Goal: Task Accomplishment & Management: Complete application form

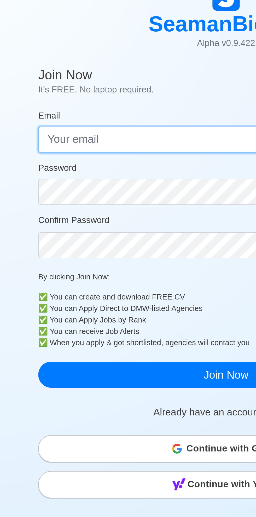
click at [110, 94] on input "Email" at bounding box center [128, 96] width 180 height 13
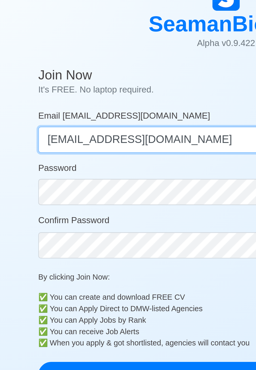
type input "[EMAIL_ADDRESS][DOMAIN_NAME]"
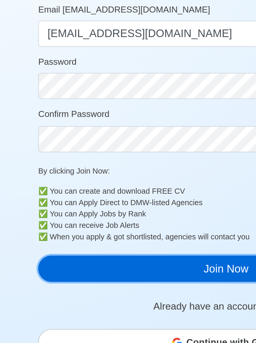
click at [125, 208] on button "Join Now" at bounding box center [128, 208] width 180 height 13
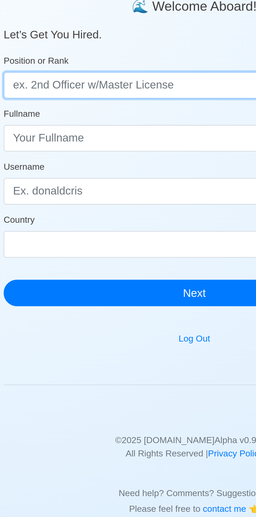
click at [132, 88] on input "Position or Rank" at bounding box center [128, 89] width 180 height 13
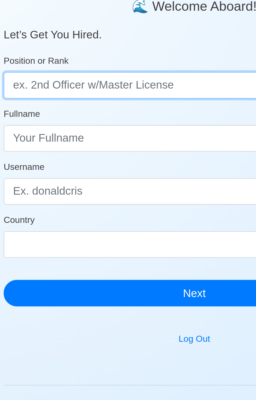
type input "I"
type input "OIC 3rd Officer"
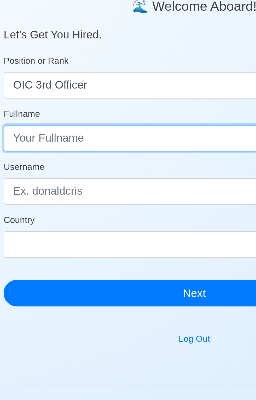
click at [111, 112] on input "Fullname" at bounding box center [128, 114] width 180 height 13
type input "[PERSON_NAME]"
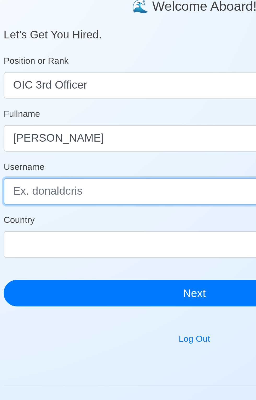
click at [123, 141] on input "Username" at bounding box center [128, 139] width 180 height 13
type input "[DEMOGRAPHIC_DATA]"
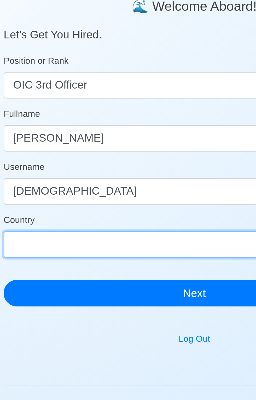
click at [124, 165] on select "[GEOGRAPHIC_DATA] [GEOGRAPHIC_DATA] [GEOGRAPHIC_DATA] [GEOGRAPHIC_DATA] [US_STA…" at bounding box center [128, 164] width 180 height 13
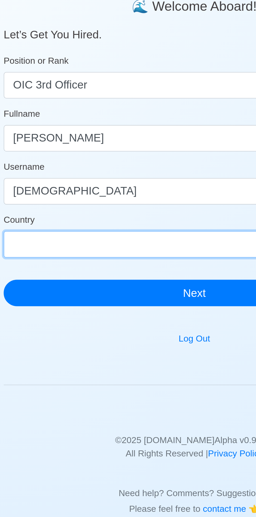
select select "PH"
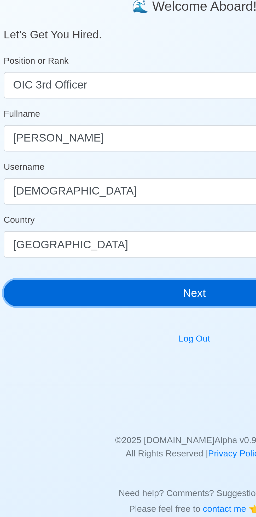
click at [145, 190] on button "Next" at bounding box center [128, 187] width 180 height 13
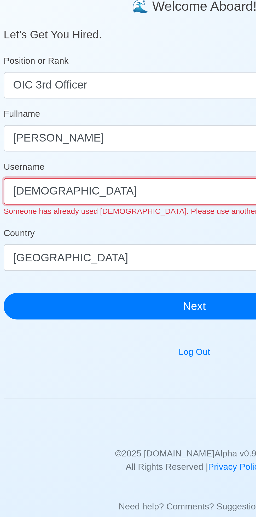
click at [124, 138] on input "[DEMOGRAPHIC_DATA]" at bounding box center [128, 139] width 180 height 13
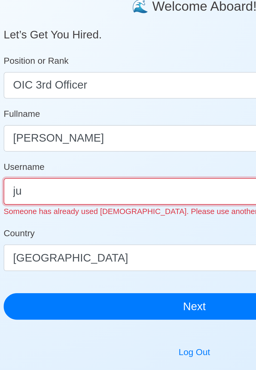
type input "j"
type input "Judel"
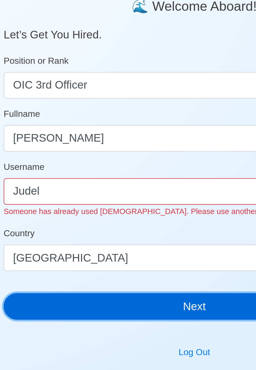
click at [138, 194] on button "Next" at bounding box center [128, 194] width 180 height 13
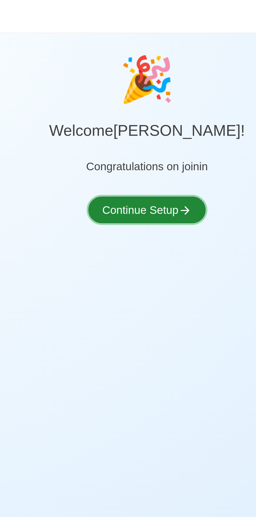
click at [145, 99] on icon at bounding box center [146, 100] width 4 height 4
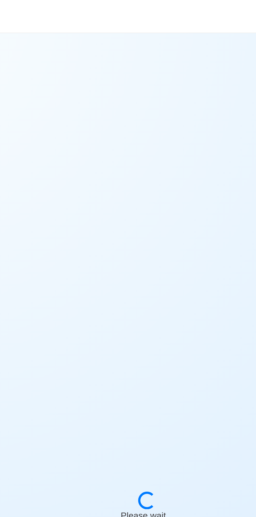
select select "Visible for Hiring"
select select "PH"
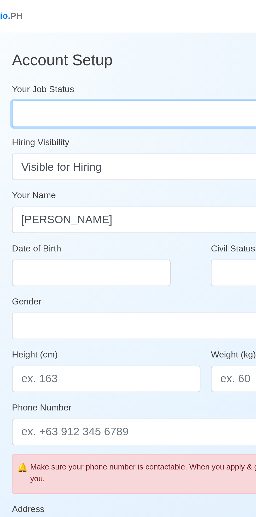
click at [124, 51] on select "Onboard Actively Looking for Job Not Looking for Job" at bounding box center [128, 54] width 180 height 13
select select "Actively Looking for Job"
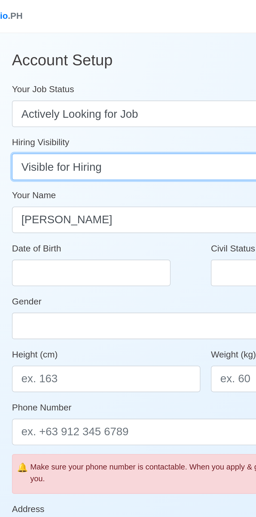
click at [129, 78] on select "Visible for Hiring Not Visible for Hiring" at bounding box center [128, 79] width 180 height 13
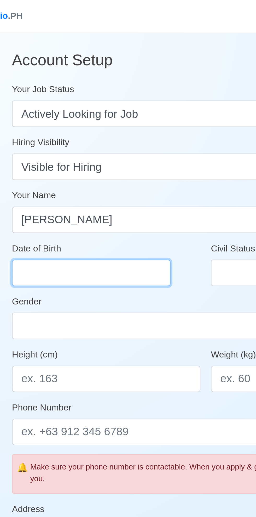
click at [86, 127] on input "Date of Birth" at bounding box center [75, 129] width 75 height 13
select select "****"
select select "*********"
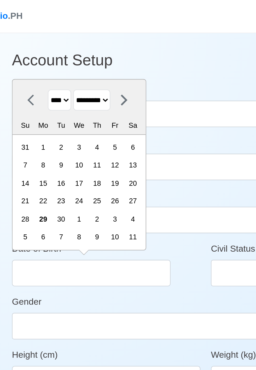
click at [59, 48] on select "**** **** **** **** **** **** **** **** **** **** **** **** **** **** **** ****…" at bounding box center [60, 47] width 11 height 10
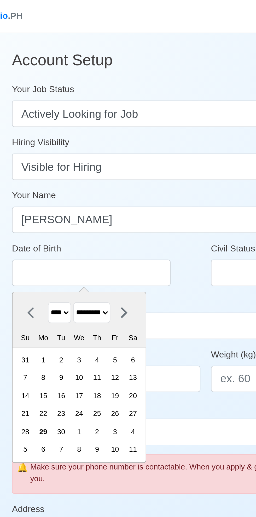
select select "****"
click at [79, 148] on select "******* ******** ***** ***** *** **** **** ****** ********* ******* ******** **…" at bounding box center [75, 148] width 17 height 10
select select "****"
click at [90, 198] on div "23" at bounding box center [86, 195] width 7 height 7
type input "[DATE]"
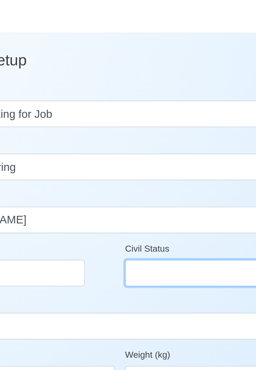
click at [159, 125] on select "Single Married Widowed Separated" at bounding box center [175, 129] width 86 height 13
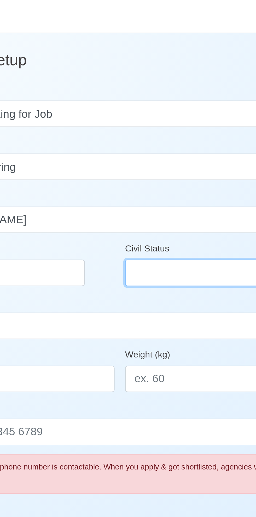
select select "Married"
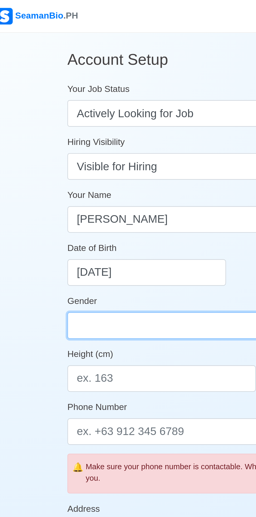
click at [97, 153] on select "[DEMOGRAPHIC_DATA] [DEMOGRAPHIC_DATA]" at bounding box center [128, 154] width 180 height 13
select select "[DEMOGRAPHIC_DATA]"
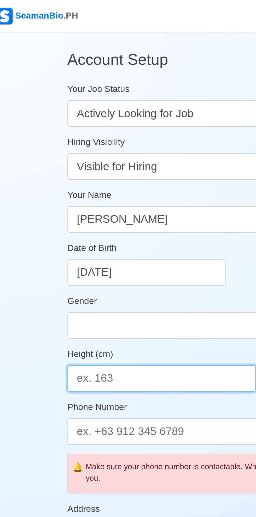
click at [96, 179] on input "Height (cm)" at bounding box center [82, 179] width 89 height 13
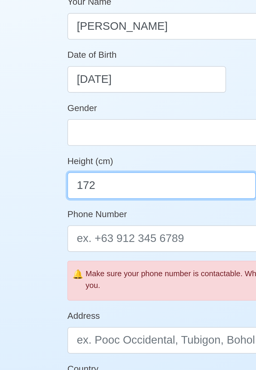
type input "172"
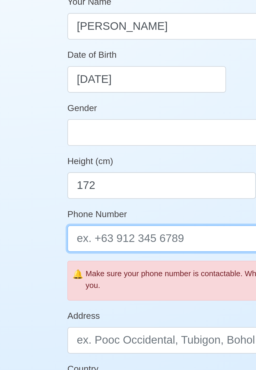
click at [110, 204] on input "Phone Number" at bounding box center [128, 204] width 180 height 13
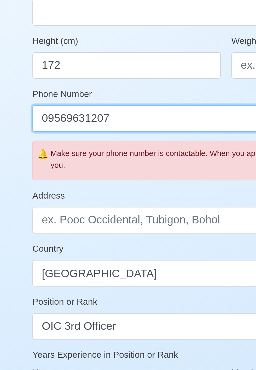
type input "09569631207"
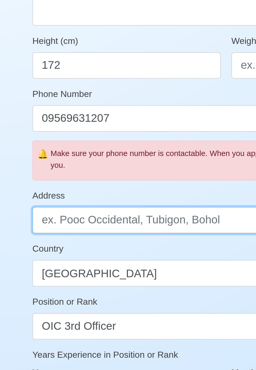
click at [125, 249] on input "Address" at bounding box center [128, 252] width 180 height 13
click at [118, 252] on input "San [PERSON_NAME] southern.leyete" at bounding box center [128, 252] width 180 height 13
click at [118, 253] on input "San [PERSON_NAME] southern.leyete" at bounding box center [128, 252] width 180 height 13
click at [115, 252] on input "San [PERSON_NAME] southern.leyete" at bounding box center [128, 252] width 180 height 13
click at [118, 252] on input "San [PERSON_NAME] southern.leyete" at bounding box center [128, 252] width 180 height 13
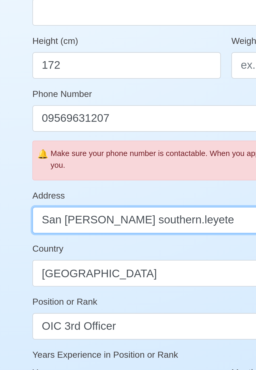
click at [117, 250] on input "San [PERSON_NAME] southern.leyete" at bounding box center [128, 252] width 180 height 13
type input "San [PERSON_NAME] southern leyete"
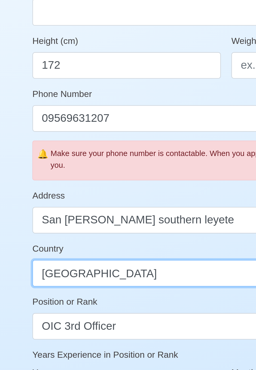
click at [117, 283] on select "[GEOGRAPHIC_DATA] [GEOGRAPHIC_DATA] [GEOGRAPHIC_DATA] [GEOGRAPHIC_DATA] [US_STA…" at bounding box center [128, 277] width 180 height 13
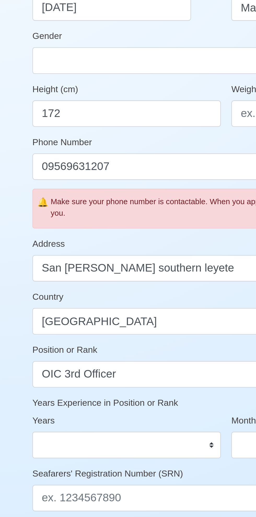
click at [116, 223] on div "Make sure your phone number is contactable. When you apply & got shortlisted, a…" at bounding box center [130, 223] width 169 height 11
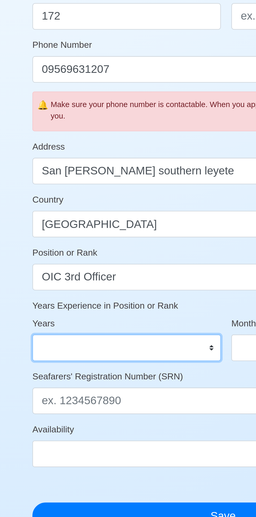
click at [103, 337] on select "0 1 2 3 4 5 6 7 8 9 10 11 12 13 14 15 16 17 18 19 20 21 22 23 24 25 26 27 28 29…" at bounding box center [82, 335] width 89 height 13
select select "8"
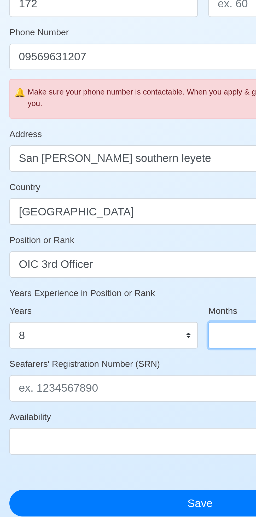
click at [144, 336] on select "0 1 2 3 4 5 6 7 8 9 10 11" at bounding box center [175, 335] width 86 height 13
select select "6"
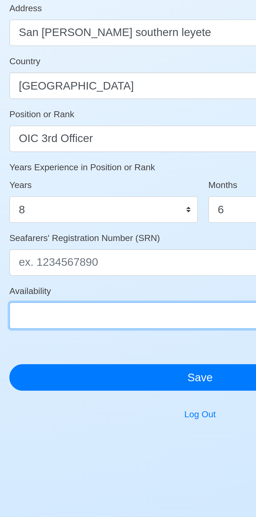
click at [125, 386] on select "Immediate [DATE] [DATE] [DATE] [DATE] [DATE] [DATE] [DATE] [DATE] [DATE]" at bounding box center [128, 386] width 180 height 13
select select "4102416000000"
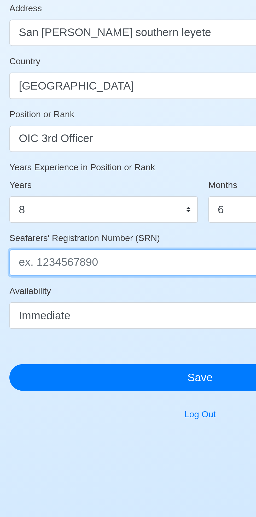
click at [119, 358] on input "Seafarers' Registration Number (SRN)" at bounding box center [128, 360] width 180 height 13
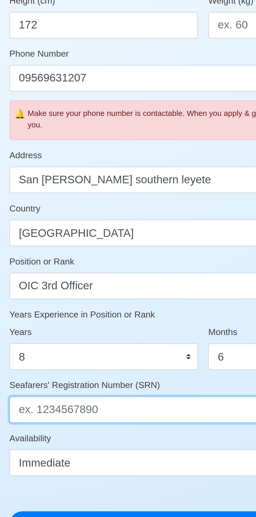
paste input "7806230005"
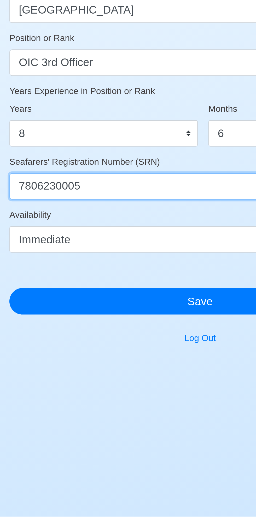
type input "7806230005"
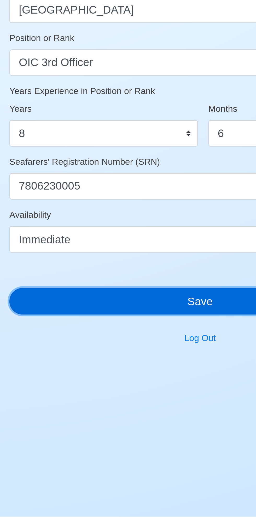
click at [137, 415] on button "Save" at bounding box center [128, 415] width 180 height 13
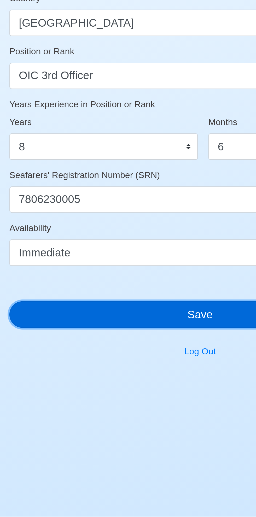
click at [136, 422] on button "Save" at bounding box center [128, 421] width 180 height 13
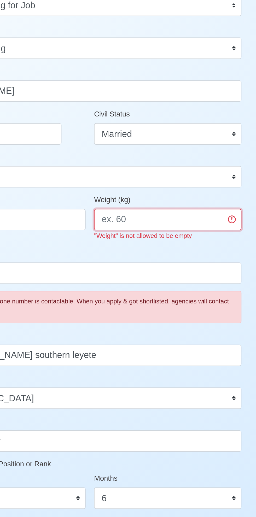
click at [196, 176] on input "Weight (kg)" at bounding box center [175, 179] width 86 height 13
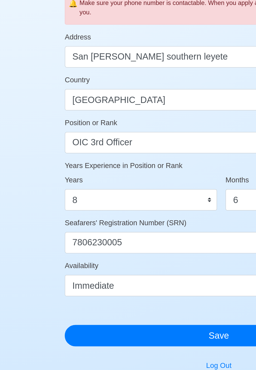
scroll to position [122, 0]
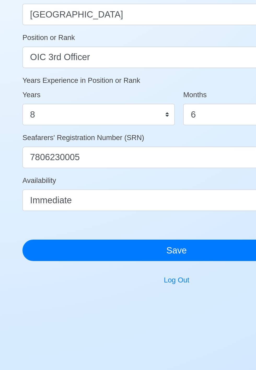
type input "78"
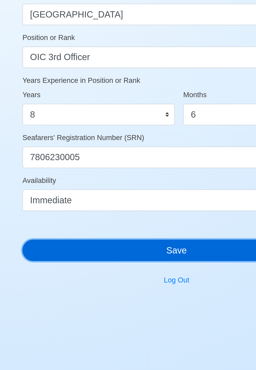
click at [140, 301] on button "Save" at bounding box center [128, 299] width 180 height 13
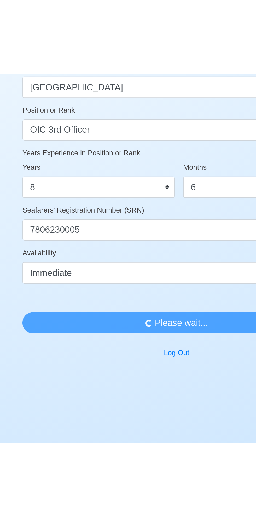
scroll to position [0, 0]
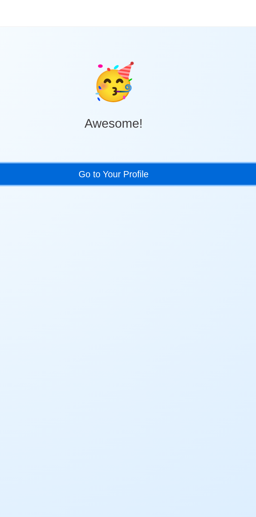
click at [174, 100] on link "Go to Your Profile" at bounding box center [128, 102] width 180 height 13
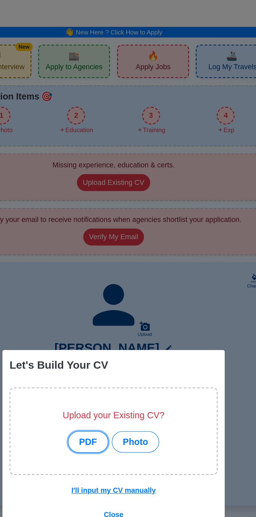
click at [110, 263] on button "PDF" at bounding box center [112, 258] width 23 height 13
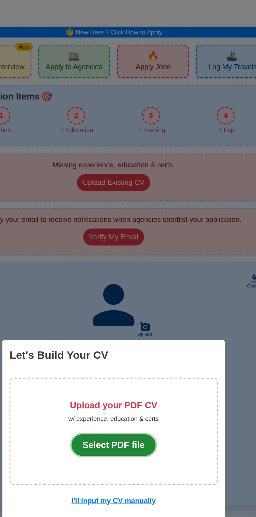
click at [132, 260] on button "Select PDF file" at bounding box center [127, 260] width 49 height 13
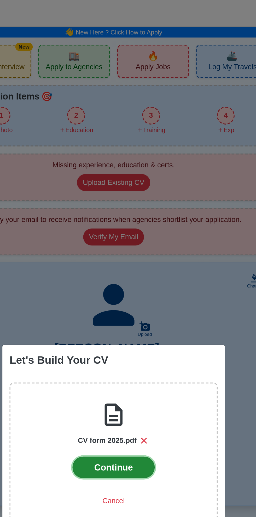
click at [132, 276] on button "Continue" at bounding box center [128, 273] width 48 height 13
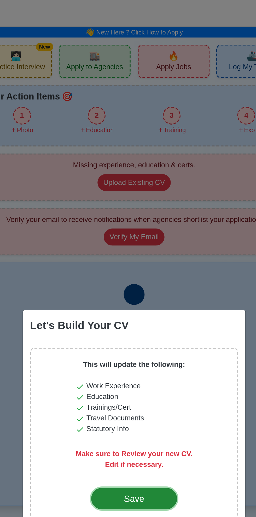
click at [133, 294] on div "Save" at bounding box center [128, 292] width 25 height 8
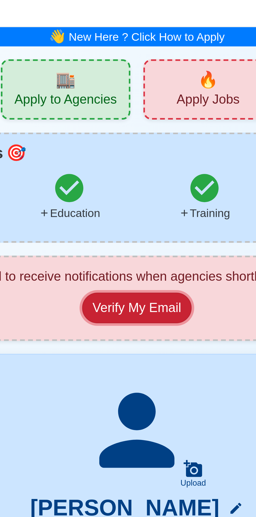
click at [131, 108] on button "Verify My Email" at bounding box center [127, 107] width 35 height 10
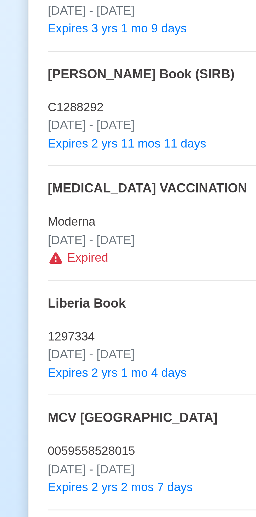
scroll to position [219, 0]
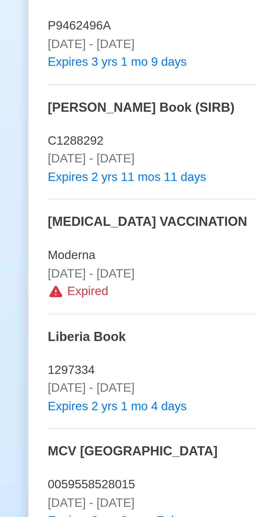
click at [95, 409] on p "Expired" at bounding box center [127, 408] width 167 height 6
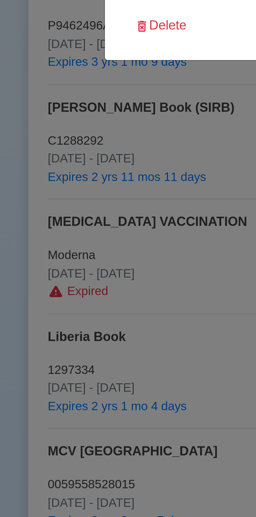
click at [96, 426] on div "Edit Travel Document Document COVID 19 VACCINATION Document Number Moderna Issu…" at bounding box center [128, 258] width 256 height 517
click at [99, 409] on div "Edit Travel Document Document COVID 19 VACCINATION Document Number Moderna Issu…" at bounding box center [128, 258] width 256 height 517
click at [89, 319] on button "Delete" at bounding box center [80, 322] width 23 height 10
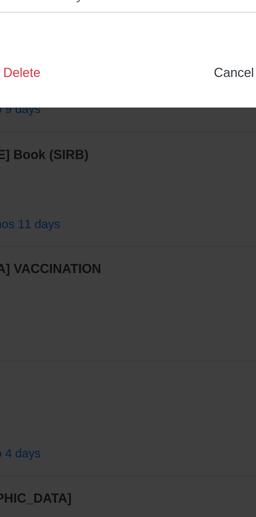
click at [155, 318] on div "Delete Travel Document? Are you sure you want to delete COVID 19 VACCINATION ? …" at bounding box center [128, 258] width 256 height 517
click at [154, 319] on div "Delete Travel Document? Are you sure you want to delete COVID 19 VACCINATION ? …" at bounding box center [128, 258] width 256 height 517
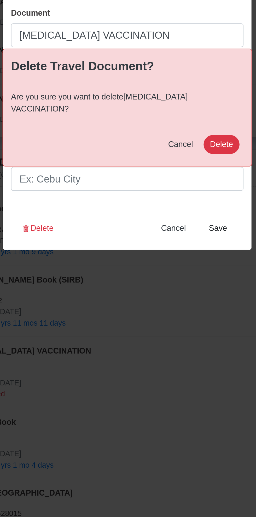
scroll to position [219, 0]
click at [154, 276] on span "Cancel" at bounding box center [155, 277] width 13 height 4
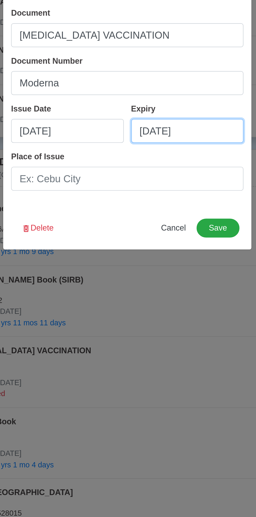
click at [154, 272] on input "09/29/2025" at bounding box center [159, 270] width 59 height 13
select select "****"
select select "*********"
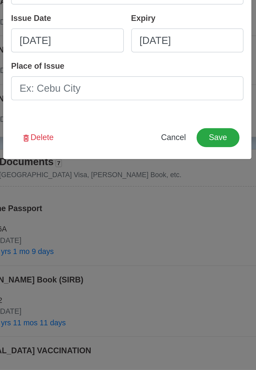
scroll to position [245, 0]
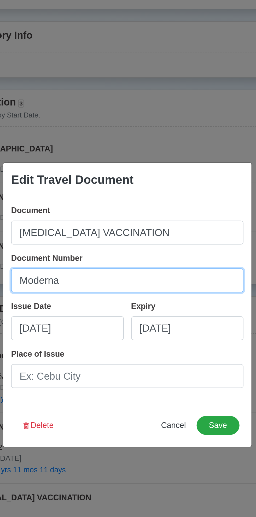
click at [161, 247] on input "Moderna" at bounding box center [128, 245] width 122 height 13
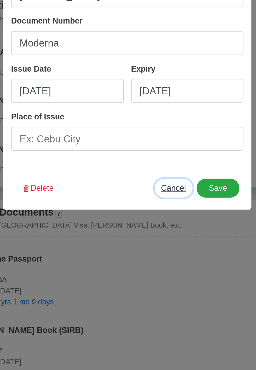
click at [151, 250] on span "Cancel" at bounding box center [152, 248] width 13 height 4
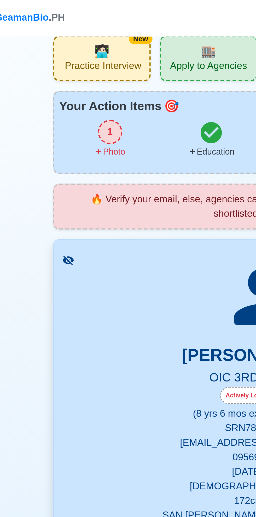
scroll to position [0, 0]
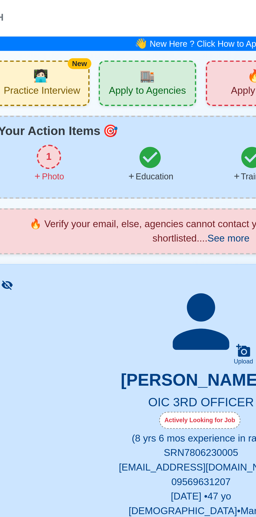
click at [107, 38] on span "Apply to Agencies" at bounding box center [104, 40] width 33 height 7
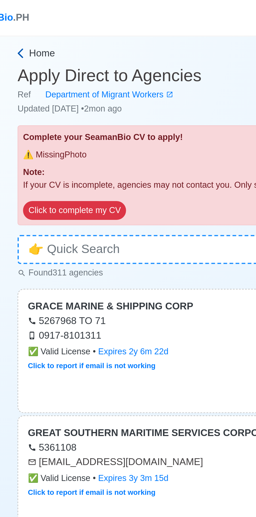
click at [45, 21] on span "Home" at bounding box center [48, 23] width 11 height 6
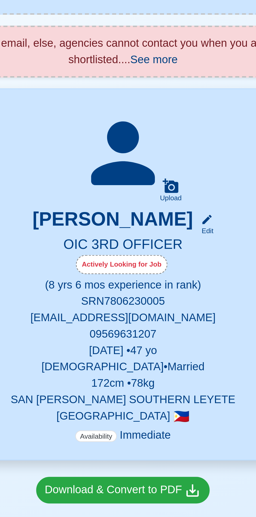
click at [133, 183] on div "Actively Looking for Job" at bounding box center [127, 180] width 35 height 7
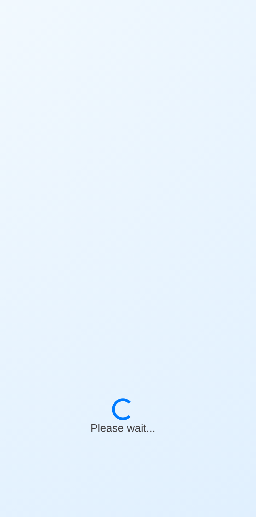
select select "Actively Looking for Job"
select select "Visible for Hiring"
select select "Married"
select select "[DEMOGRAPHIC_DATA]"
select select "PH"
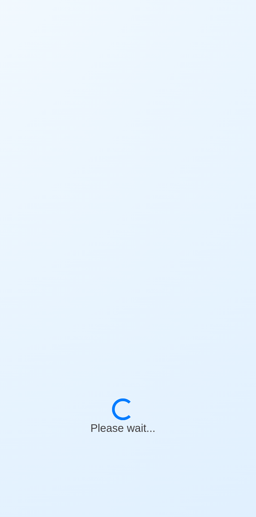
select select "8"
select select "6"
select select "4102416000000"
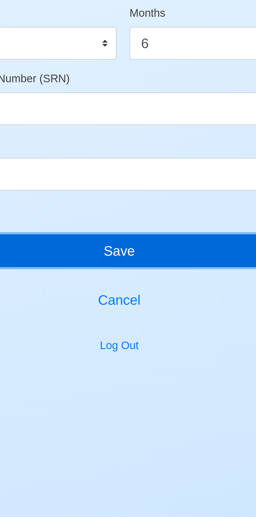
click at [151, 415] on button "Save" at bounding box center [128, 415] width 180 height 13
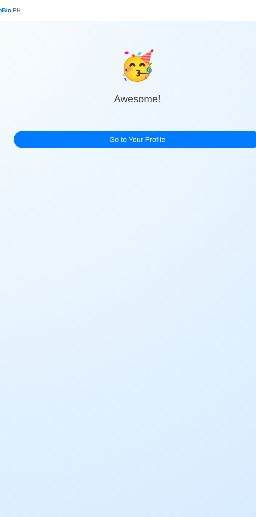
click at [131, 63] on span "🥳" at bounding box center [128, 47] width 26 height 31
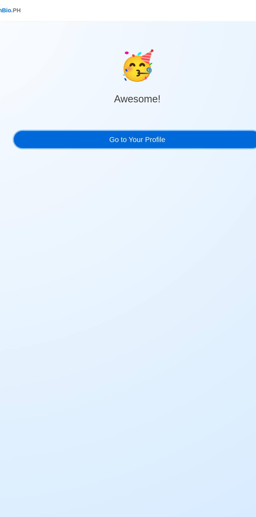
click at [158, 99] on link "Go to Your Profile" at bounding box center [128, 102] width 180 height 13
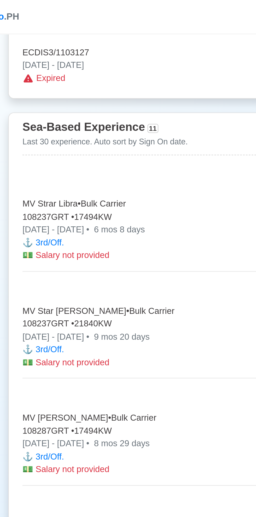
scroll to position [1418, 0]
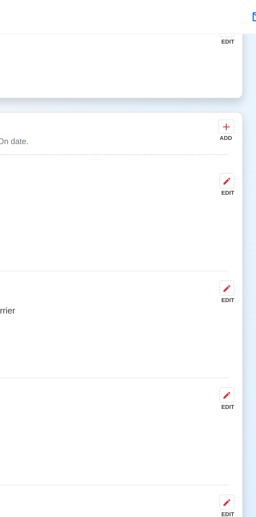
click at [213, 86] on button at bounding box center [210, 82] width 7 height 7
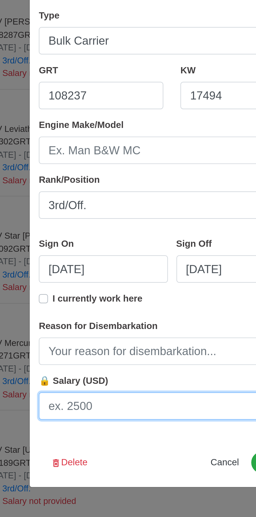
click at [113, 368] on input "🔒 Salary (USD)" at bounding box center [128, 366] width 122 height 13
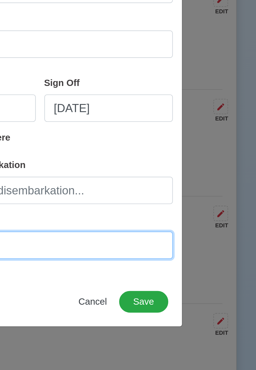
type input "3300"
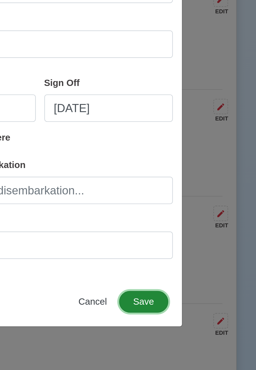
click at [181, 317] on button "Save" at bounding box center [175, 319] width 22 height 10
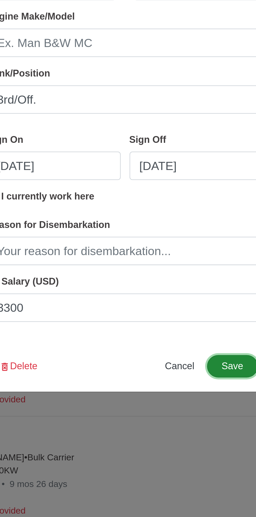
click at [176, 398] on button "Save" at bounding box center [175, 396] width 22 height 10
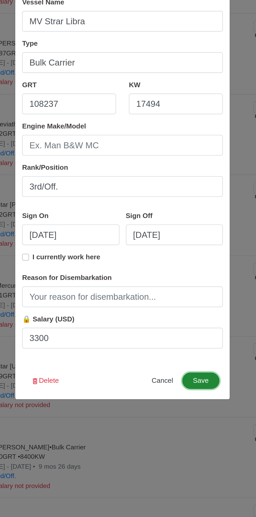
click at [182, 396] on button "Save" at bounding box center [175, 396] width 22 height 10
click at [183, 397] on button "Save" at bounding box center [175, 396] width 22 height 10
click at [180, 399] on button "Save" at bounding box center [175, 396] width 22 height 10
click at [180, 398] on button "Save" at bounding box center [175, 396] width 22 height 10
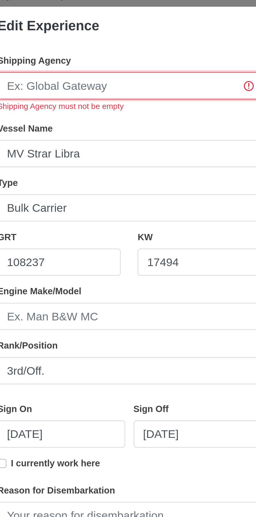
click at [143, 143] on input "Shipping Agency" at bounding box center [128, 146] width 122 height 13
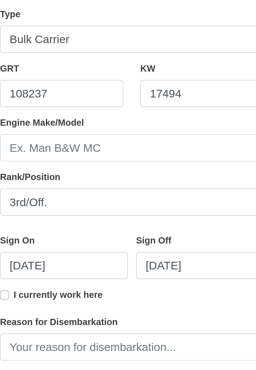
type input "Star Ocean"
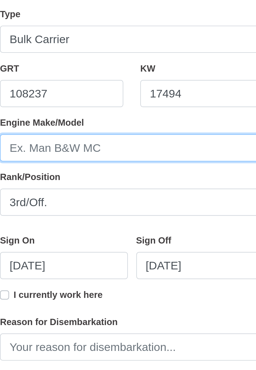
click at [141, 180] on input "Engine Make/Model" at bounding box center [128, 179] width 122 height 13
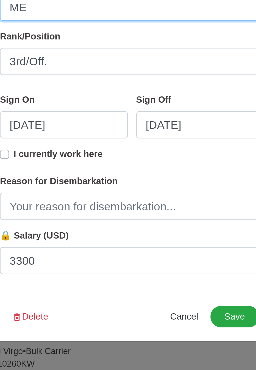
type input "ME"
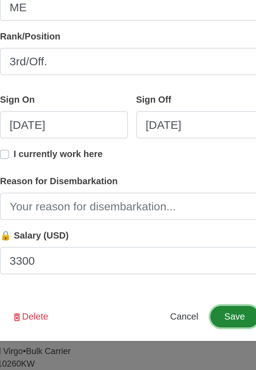
click at [177, 325] on button "Save" at bounding box center [175, 322] width 22 height 10
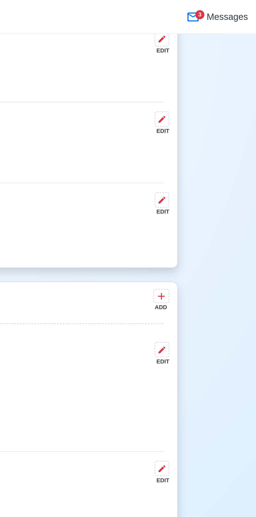
scroll to position [1339, 0]
click at [212, 96] on button at bounding box center [210, 92] width 7 height 7
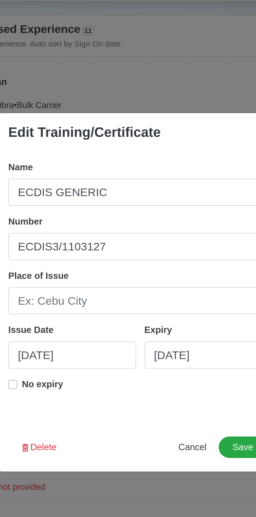
click at [73, 301] on label "No expiry" at bounding box center [82, 303] width 19 height 10
type input "04/01/2011"
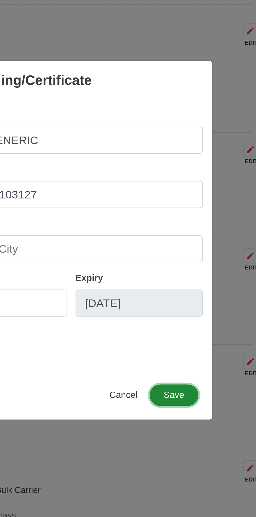
click at [177, 334] on button "Save" at bounding box center [175, 330] width 22 height 10
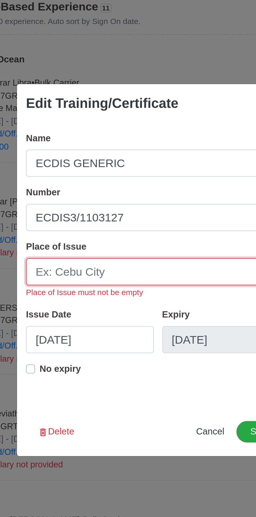
click at [128, 260] on input "Place of Issue" at bounding box center [128, 259] width 122 height 13
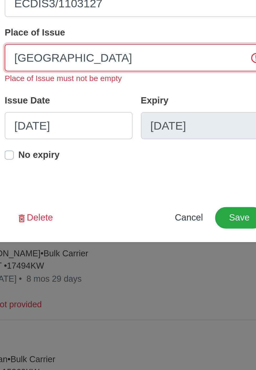
type input "Manila"
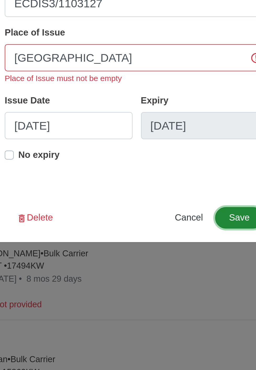
click at [179, 260] on button "Save" at bounding box center [175, 259] width 22 height 10
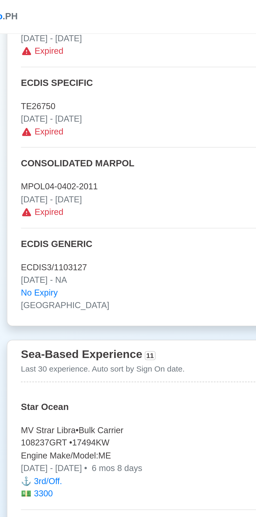
scroll to position [1316, 0]
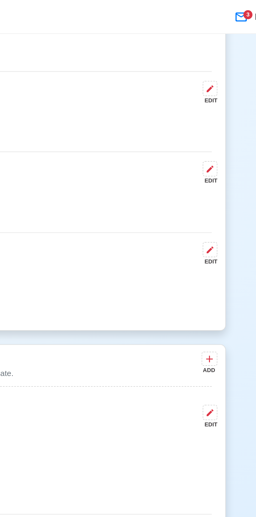
click at [212, 80] on icon at bounding box center [211, 78] width 4 height 4
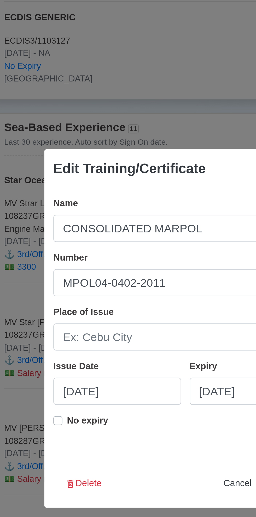
click at [73, 300] on label "No expiry" at bounding box center [82, 303] width 19 height 10
type input "04/26/2011"
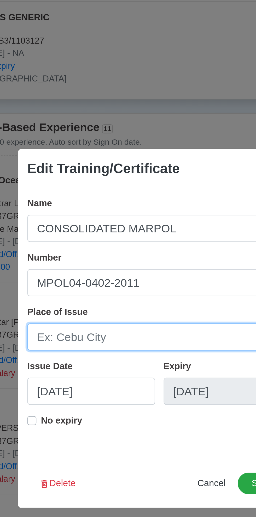
click at [131, 263] on input "Place of Issue" at bounding box center [128, 262] width 122 height 13
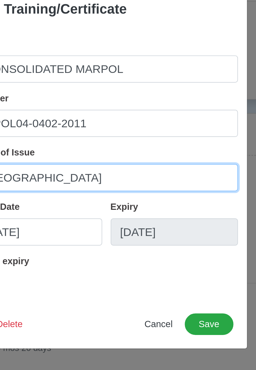
type input "Manila"
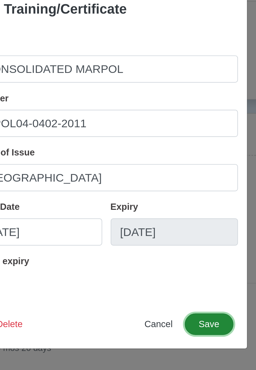
click at [177, 256] on button "Save" at bounding box center [175, 256] width 22 height 10
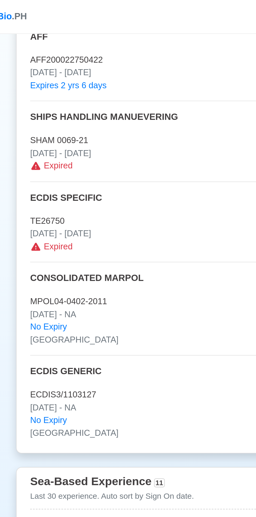
scroll to position [1262, 0]
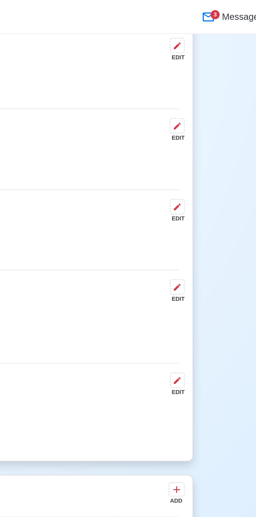
click at [212, 98] on icon at bounding box center [211, 95] width 4 height 4
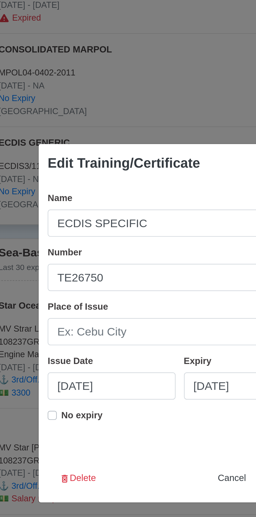
click at [73, 302] on label "No expiry" at bounding box center [82, 303] width 19 height 10
type input "09/01/2016"
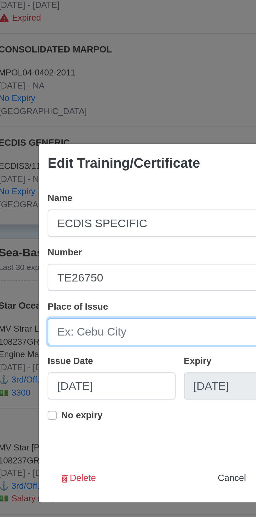
click at [130, 263] on input "Place of Issue" at bounding box center [128, 262] width 122 height 13
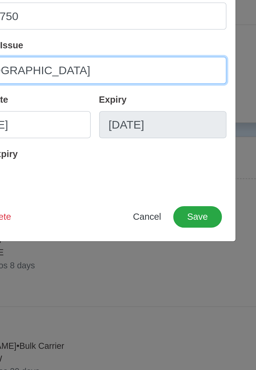
type input "Manila"
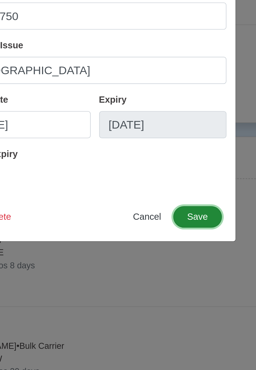
click at [176, 259] on button "Save" at bounding box center [175, 256] width 22 height 10
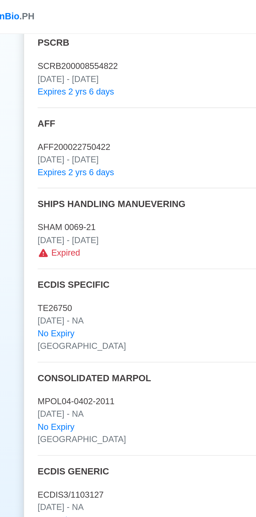
scroll to position [1223, 0]
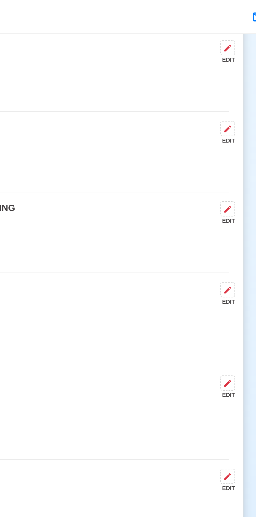
click at [213, 100] on button at bounding box center [210, 96] width 7 height 7
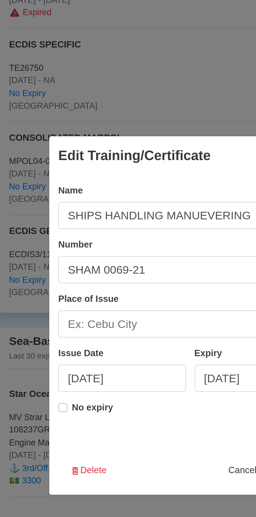
click at [73, 301] on label "No expiry" at bounding box center [82, 303] width 19 height 10
type input "09/10/2021"
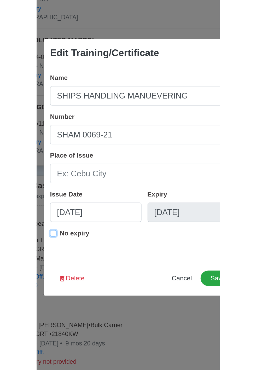
scroll to position [1223, 0]
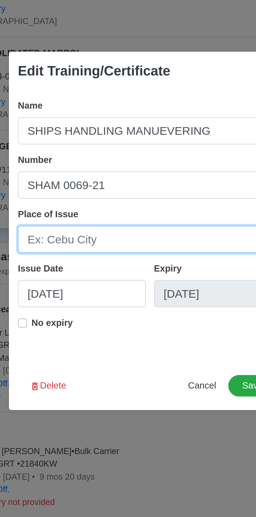
click at [145, 264] on input "Place of Issue" at bounding box center [128, 262] width 122 height 13
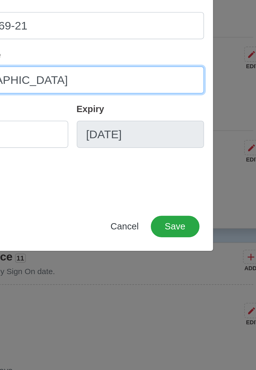
type input "Manila"
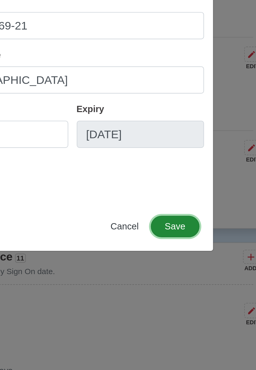
click at [181, 258] on button "Save" at bounding box center [175, 256] width 22 height 10
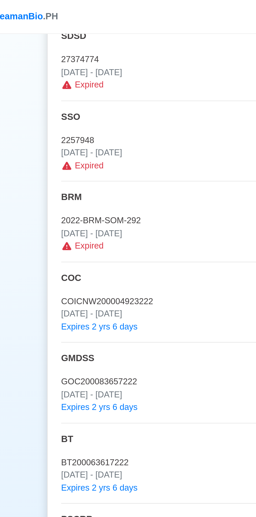
scroll to position [1002, 0]
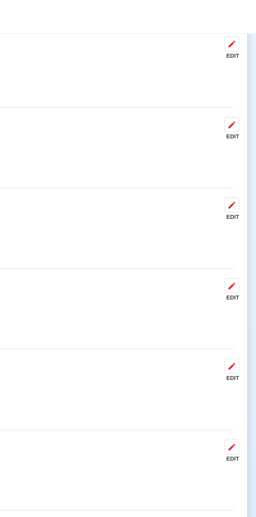
click at [211, 97] on icon at bounding box center [211, 95] width 4 height 4
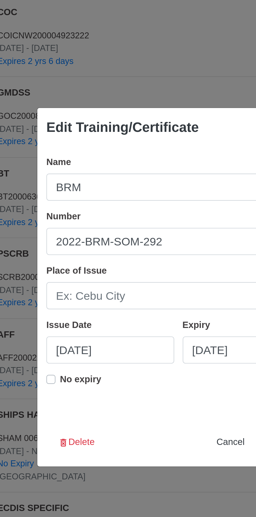
click at [73, 301] on label "No expiry" at bounding box center [82, 303] width 19 height 10
type input "10/14/2022"
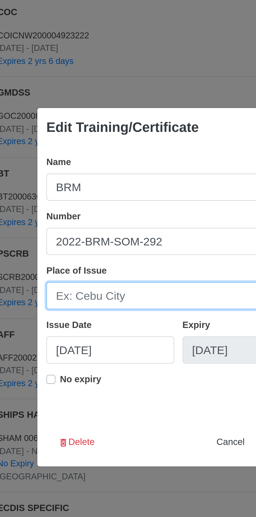
click at [139, 262] on input "Place of Issue" at bounding box center [128, 262] width 122 height 13
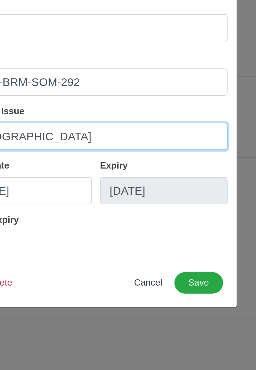
type input "Manila"
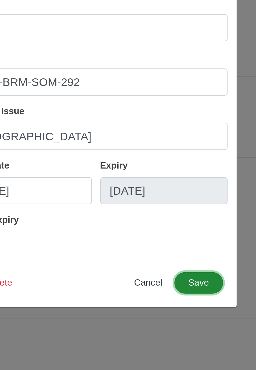
click at [177, 257] on button "Save" at bounding box center [175, 256] width 22 height 10
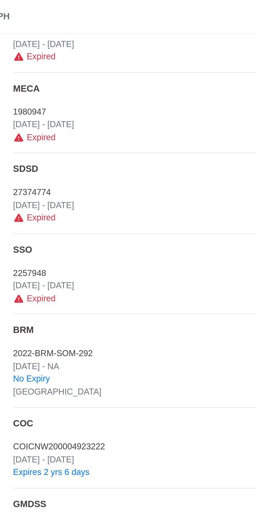
scroll to position [940, 0]
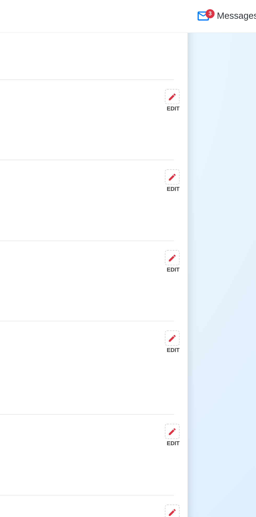
click at [213, 121] on button at bounding box center [210, 119] width 7 height 7
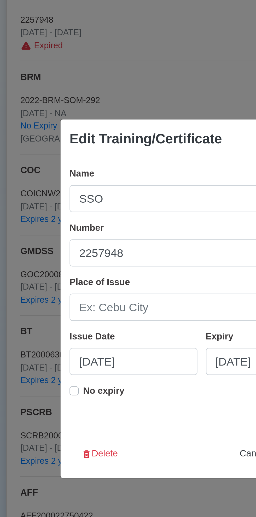
click at [73, 302] on label "No expiry" at bounding box center [82, 303] width 19 height 10
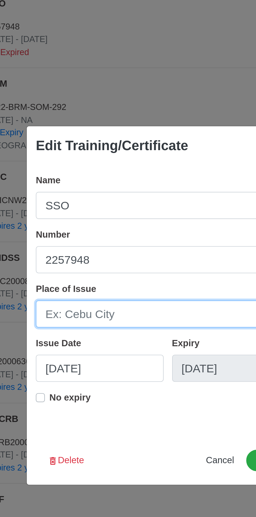
click at [139, 261] on input "Place of Issue" at bounding box center [128, 262] width 122 height 13
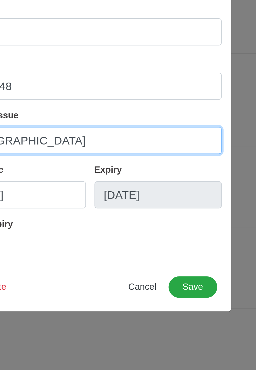
type input "manila"
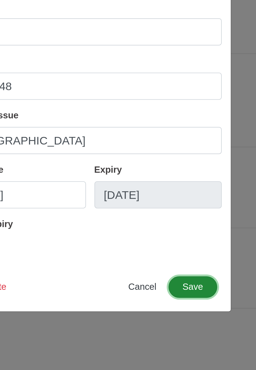
click at [175, 260] on button "Save" at bounding box center [175, 256] width 22 height 10
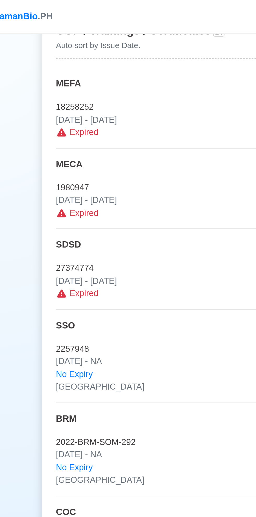
scroll to position [908, 0]
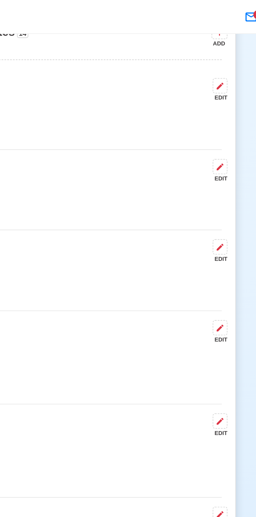
click at [211, 117] on button at bounding box center [210, 113] width 7 height 7
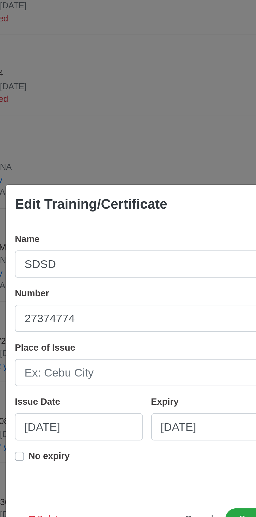
scroll to position [908, 0]
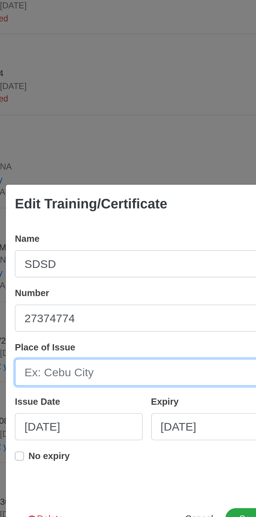
click at [141, 264] on input "Place of Issue" at bounding box center [128, 262] width 122 height 13
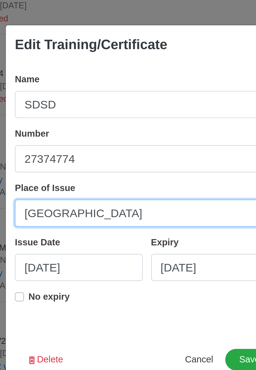
type input "Manila"
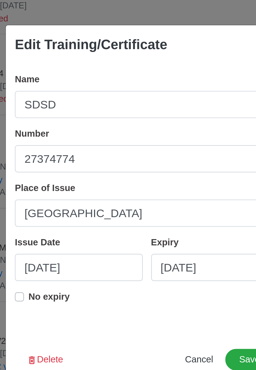
click at [73, 227] on label "No expiry" at bounding box center [82, 229] width 19 height 10
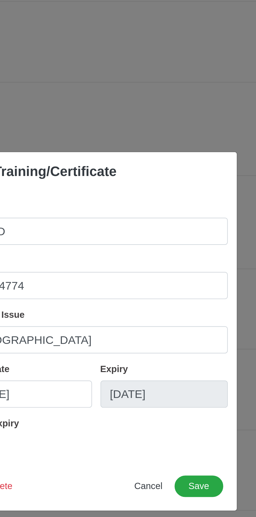
scroll to position [908, 0]
click at [176, 334] on button "Save" at bounding box center [175, 330] width 22 height 10
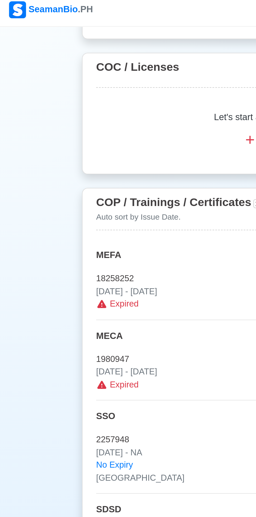
scroll to position [826, 0]
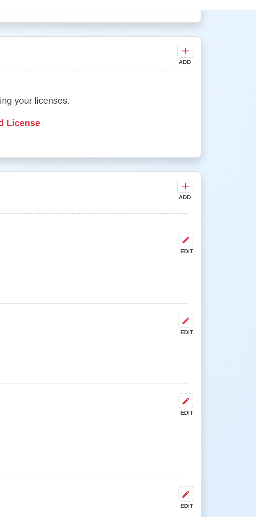
click at [213, 162] on button at bounding box center [210, 158] width 7 height 7
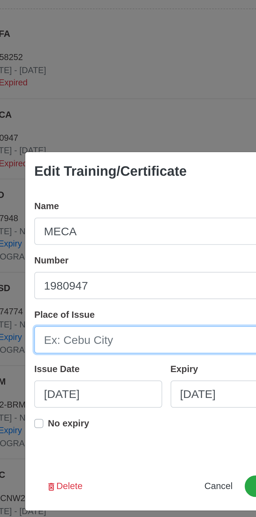
click at [137, 262] on input "Place of Issue" at bounding box center [128, 262] width 122 height 13
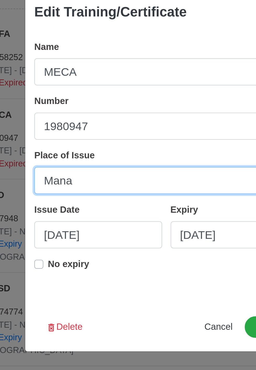
type input "Mana"
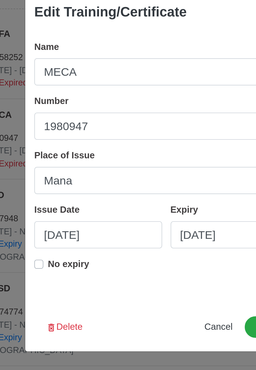
click at [73, 226] on label "No expiry" at bounding box center [82, 229] width 19 height 10
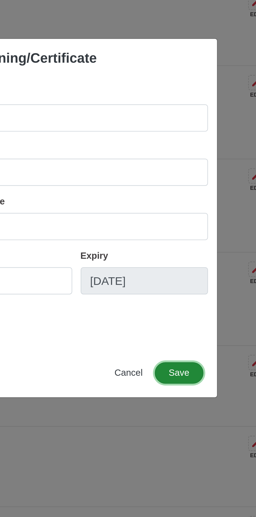
click at [178, 331] on button "Save" at bounding box center [175, 330] width 22 height 10
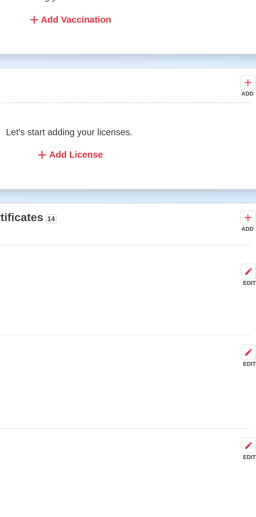
scroll to position [578, 0]
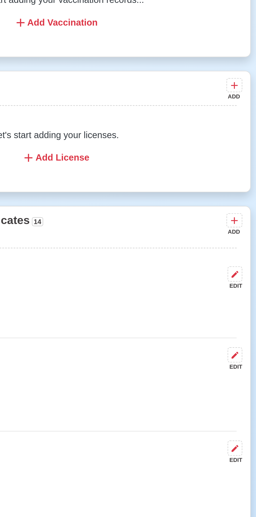
click at [212, 372] on icon at bounding box center [211, 370] width 4 height 4
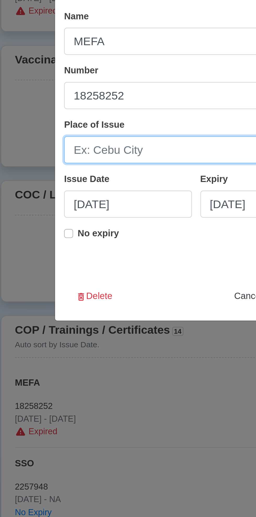
click at [120, 261] on input "Place of Issue" at bounding box center [128, 262] width 122 height 13
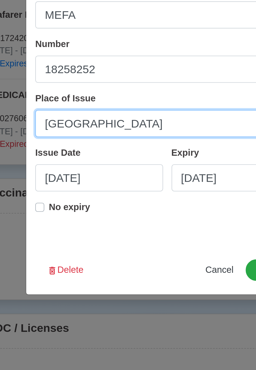
type input "Manila"
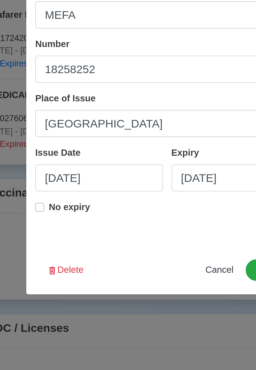
click at [73, 229] on label "No expiry" at bounding box center [82, 229] width 19 height 10
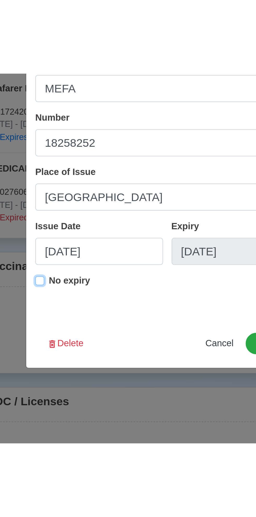
scroll to position [577, 0]
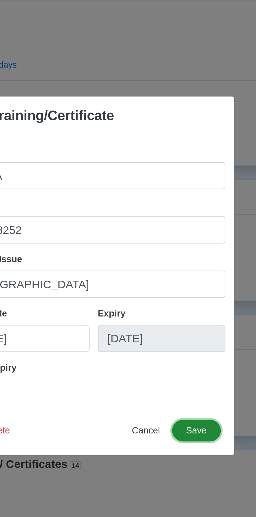
click at [177, 334] on button "Save" at bounding box center [175, 330] width 22 height 10
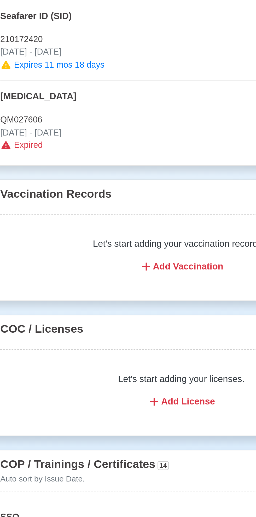
scroll to position [578, 0]
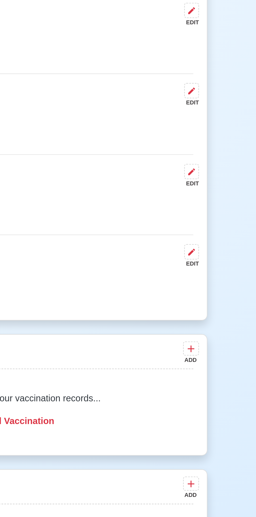
click at [211, 177] on icon at bounding box center [211, 176] width 4 height 4
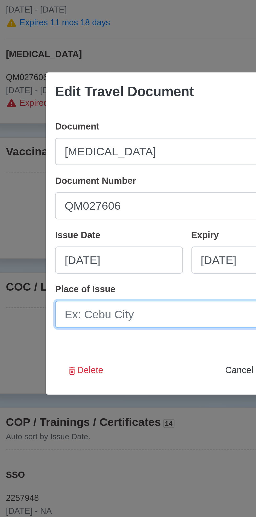
click at [124, 293] on input "Place of Issue" at bounding box center [128, 295] width 122 height 13
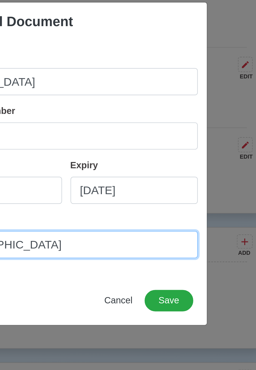
type input "Manila"
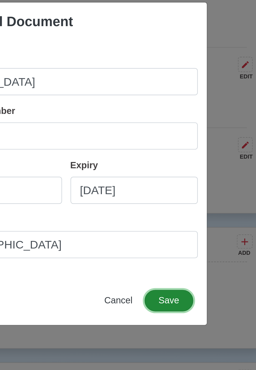
click at [179, 250] on button "Save" at bounding box center [175, 248] width 22 height 10
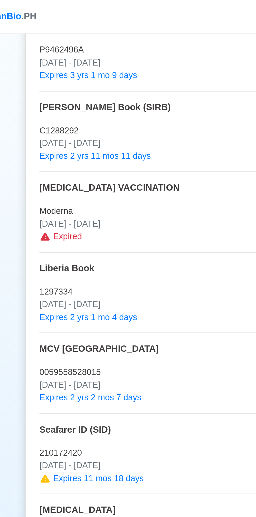
scroll to position [508, 0]
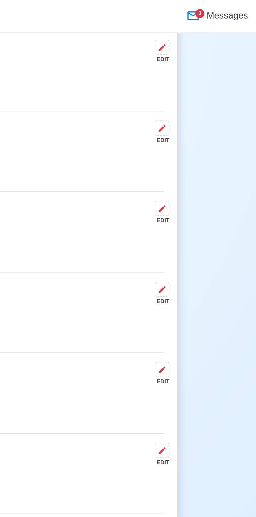
click at [213, 99] on button at bounding box center [210, 96] width 7 height 7
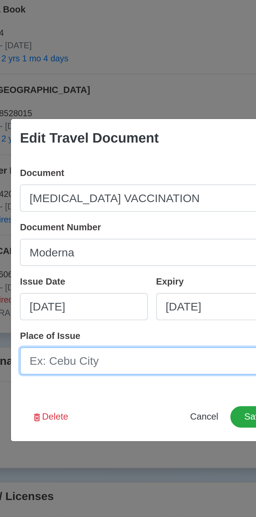
click at [144, 299] on input "Place of Issue" at bounding box center [128, 295] width 122 height 13
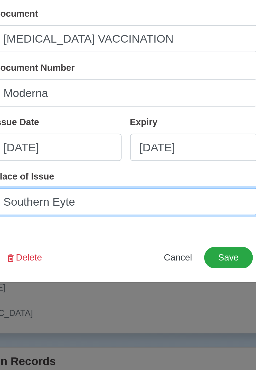
type input "Southern Eyte"
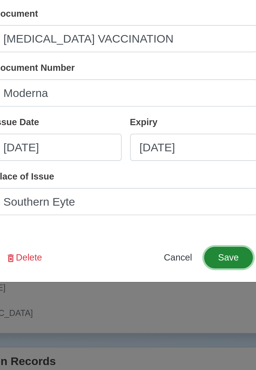
click at [175, 248] on button "Save" at bounding box center [175, 248] width 22 height 10
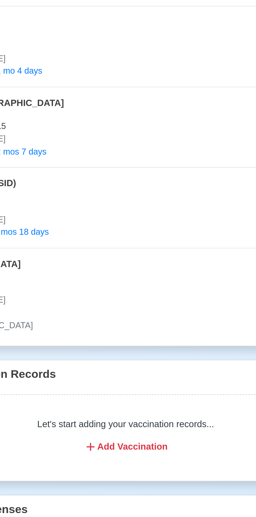
scroll to position [514, 0]
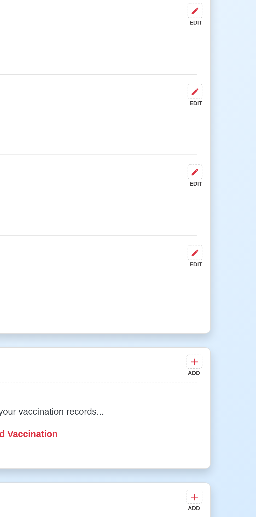
click at [210, 253] on div "EDIT" at bounding box center [209, 251] width 9 height 4
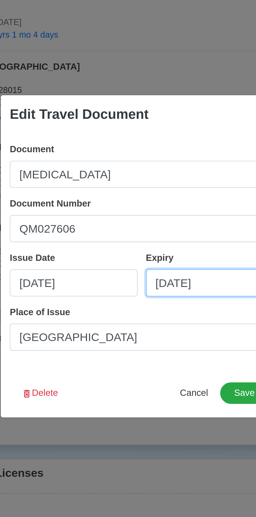
click at [171, 271] on input "09/29/2025" at bounding box center [159, 270] width 59 height 13
select select "****"
select select "*********"
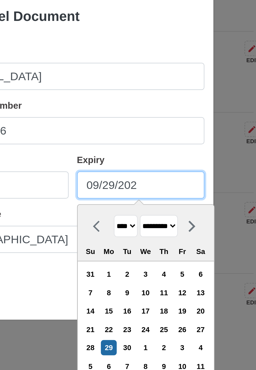
type input "09/29/20"
select select "****"
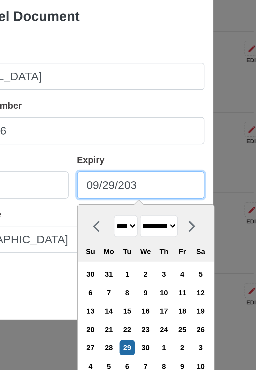
type input "09/29/2030"
select select "****"
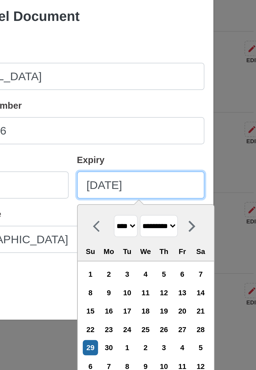
type input "09/29/2030"
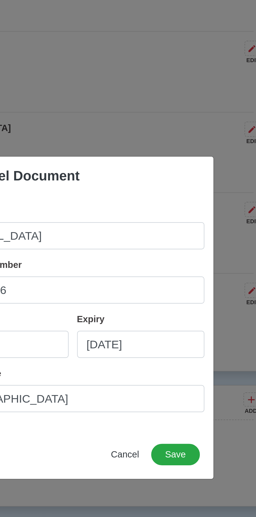
click at [201, 169] on div "Edit Travel Document Document Yellow Fever Document Number QM027606 Issue Date …" at bounding box center [128, 258] width 256 height 517
click at [177, 325] on button "Save" at bounding box center [175, 322] width 22 height 10
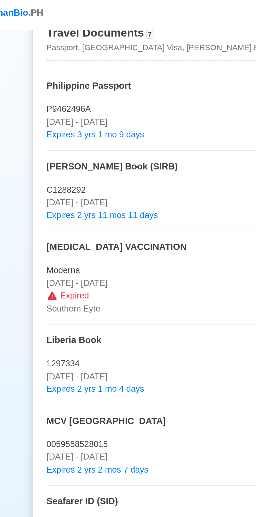
scroll to position [489, 0]
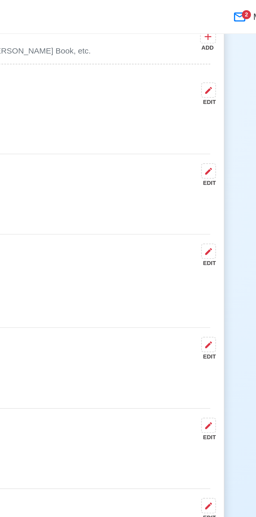
click at [214, 119] on button at bounding box center [210, 115] width 7 height 7
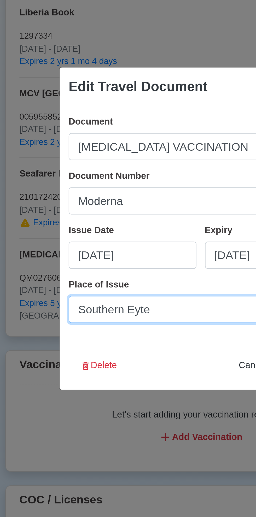
click at [98, 298] on input "Southern Eyte" at bounding box center [128, 295] width 122 height 13
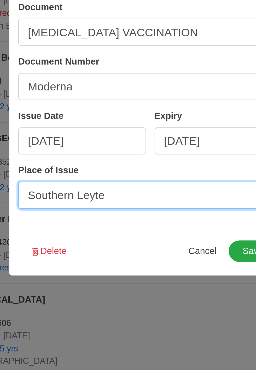
scroll to position [489, 0]
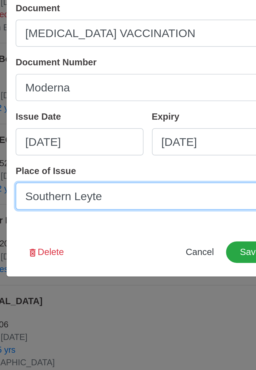
type input "Southern Leyte"
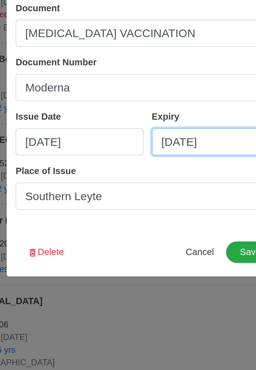
click at [168, 198] on input "09/29/2025" at bounding box center [159, 197] width 59 height 13
select select "****"
select select "*********"
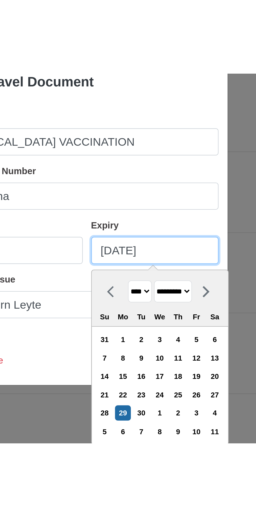
scroll to position [489, 0]
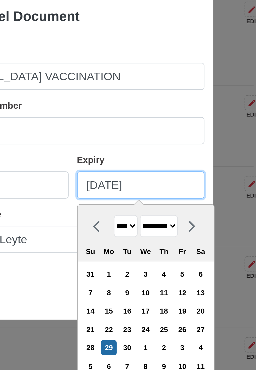
click at [146, 197] on input "09/29/2025" at bounding box center [159, 197] width 59 height 13
click at [150, 194] on input "09/29/2025" at bounding box center [159, 197] width 59 height 13
click at [170, 195] on input "09/29/2025" at bounding box center [159, 197] width 59 height 13
type input "09/29/20"
select select "****"
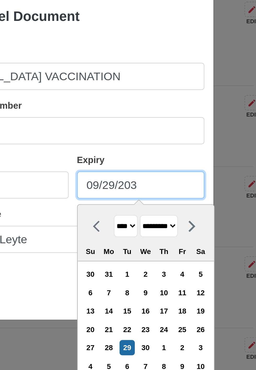
type input "09/29/2030"
select select "****"
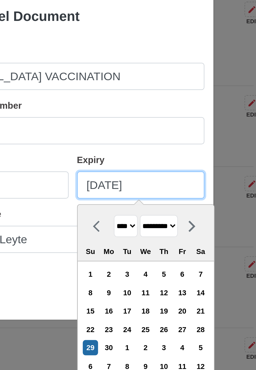
type input "09/29/2030"
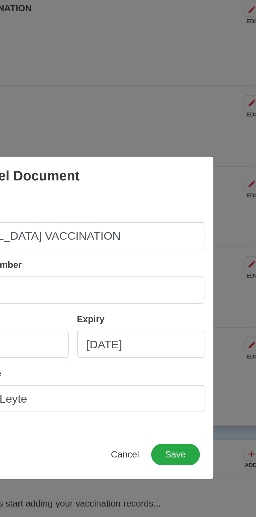
click at [198, 168] on div "Edit Travel Document Document COVID 19 VACCINATION Document Number Moderna Issu…" at bounding box center [128, 258] width 256 height 517
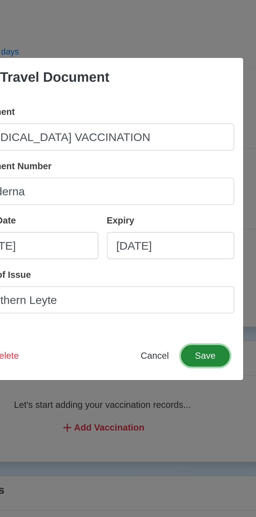
click at [176, 325] on button "Save" at bounding box center [175, 322] width 22 height 10
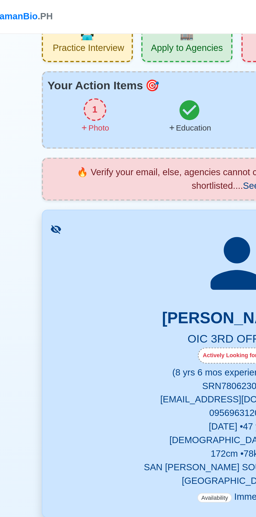
scroll to position [0, 0]
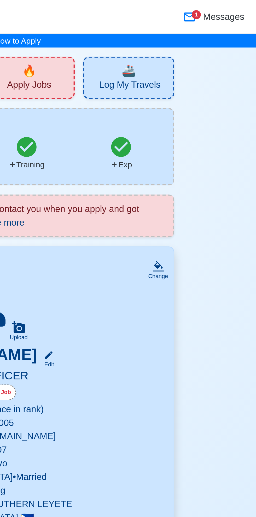
click at [233, 8] on span "Messages" at bounding box center [240, 8] width 20 height 6
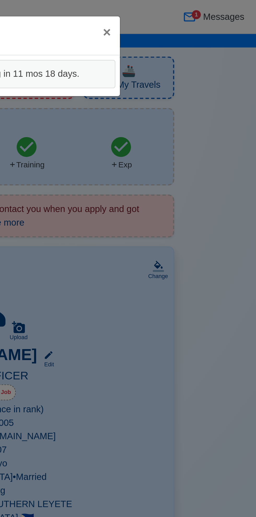
click at [242, 10] on div "📨 Messages × Close ⏰ Your Seafarer ID (SID) is expiring in 11 mos 18 days." at bounding box center [128, 258] width 256 height 517
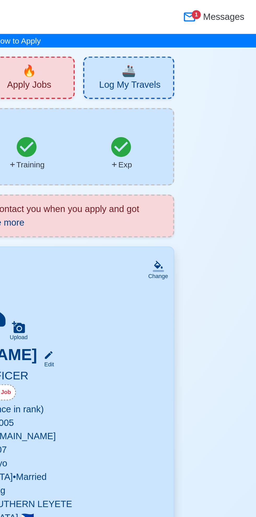
click at [225, 6] on icon at bounding box center [225, 8] width 6 height 6
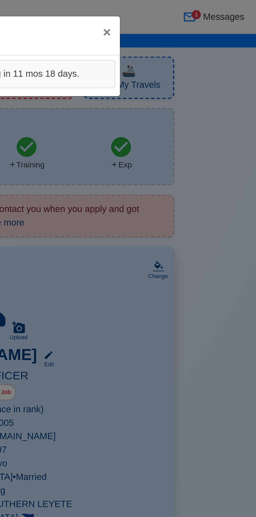
click at [237, 11] on div "📨 Messages × Close ⏰ Your Seafarer ID (SID) is expiring in 11 mos 18 days." at bounding box center [128, 258] width 256 height 517
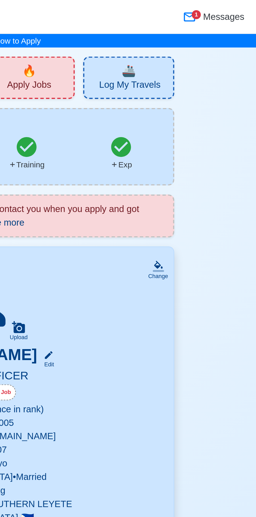
click at [236, 10] on span "Messages" at bounding box center [240, 8] width 20 height 6
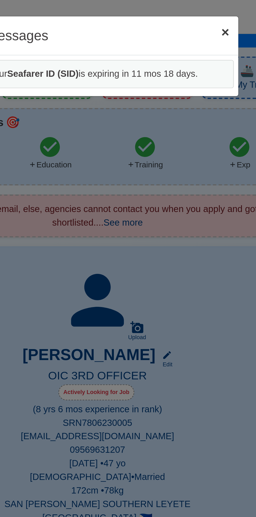
click at [188, 15] on span "×" at bounding box center [187, 14] width 4 height 7
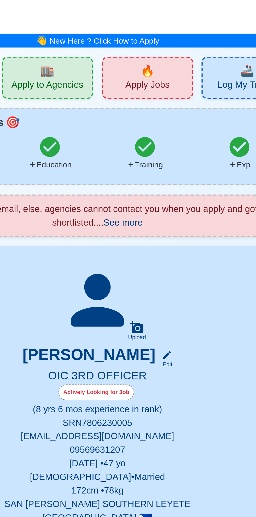
click at [189, 15] on nav "SeamanBio .PH 1 Messages" at bounding box center [128, 8] width 256 height 16
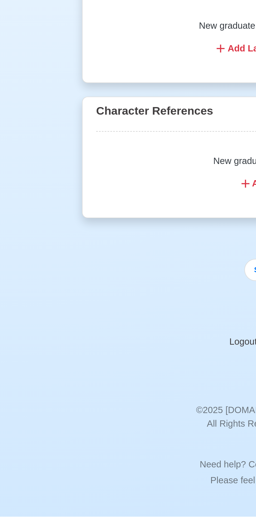
scroll to position [1853, 0]
